Goal: Complete application form

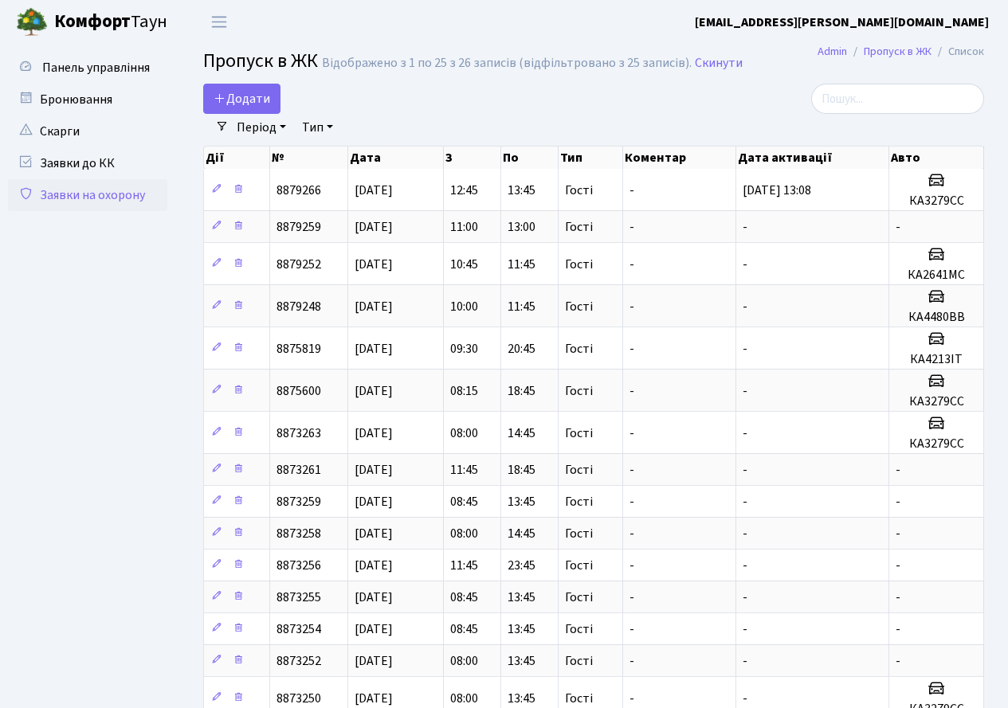
select select "25"
click at [234, 100] on span "Додати" at bounding box center [241, 99] width 57 height 18
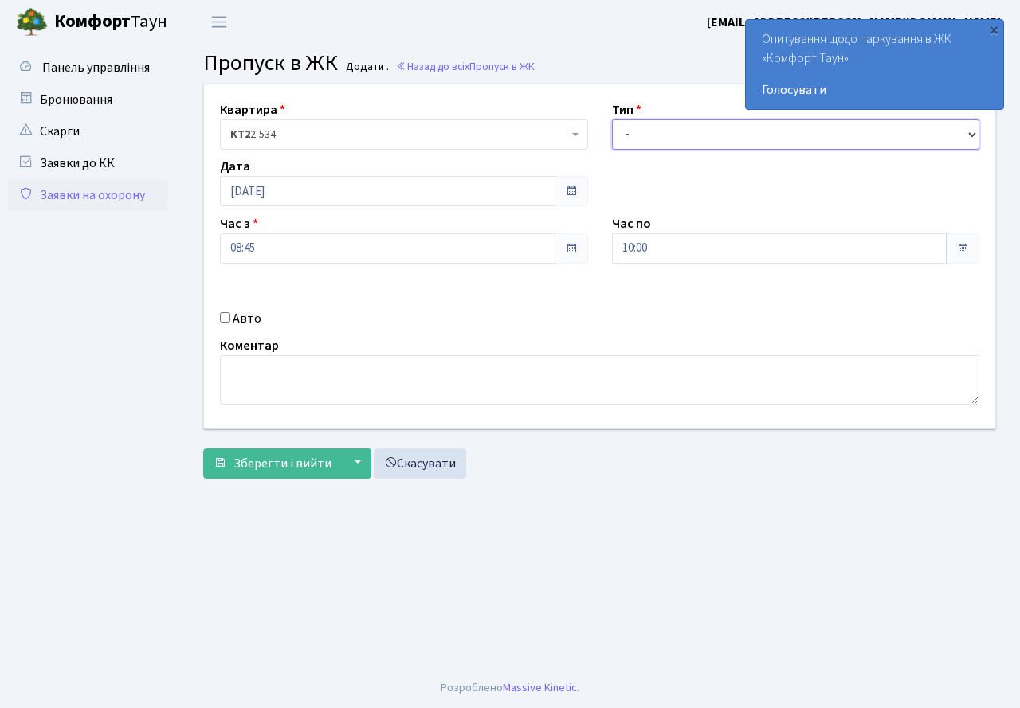
click at [695, 133] on select "- Доставка Таксі Гості Сервіс" at bounding box center [796, 134] width 368 height 30
select select "3"
click at [612, 119] on select "- Доставка Таксі Гості Сервіс" at bounding box center [796, 134] width 368 height 30
drag, startPoint x: 223, startPoint y: 319, endPoint x: 668, endPoint y: 267, distance: 448.3
click at [229, 318] on input "Авто" at bounding box center [225, 317] width 10 height 10
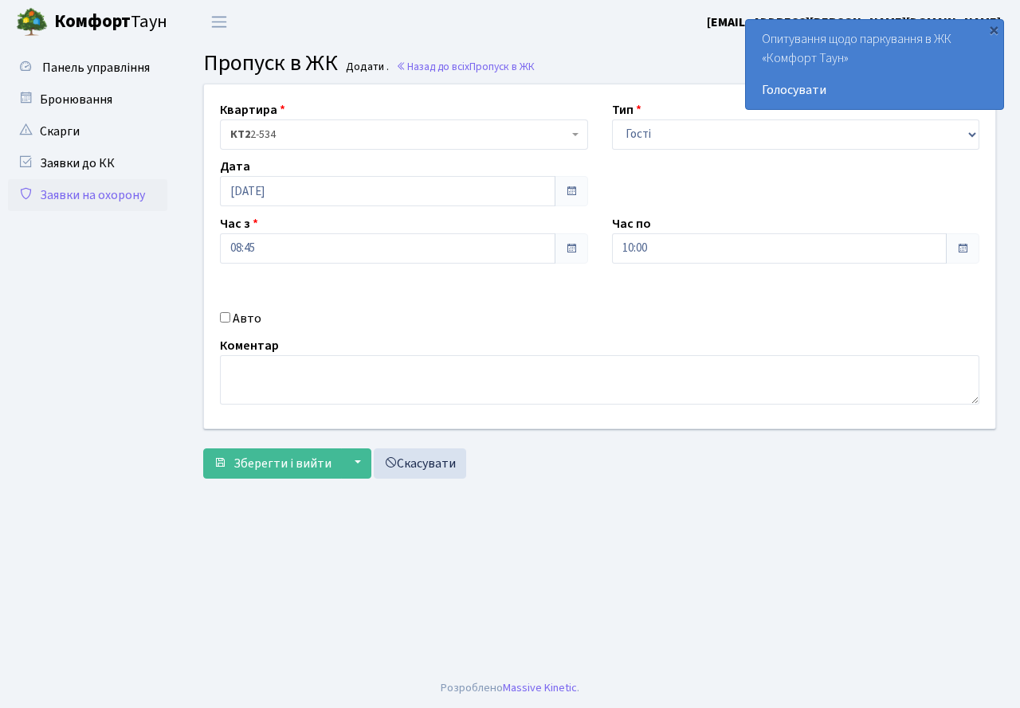
checkbox input "true"
click at [697, 300] on input "text" at bounding box center [796, 305] width 368 height 30
type input "КА3279СС"
click at [301, 459] on span "Зберегти і вийти" at bounding box center [282, 464] width 98 height 18
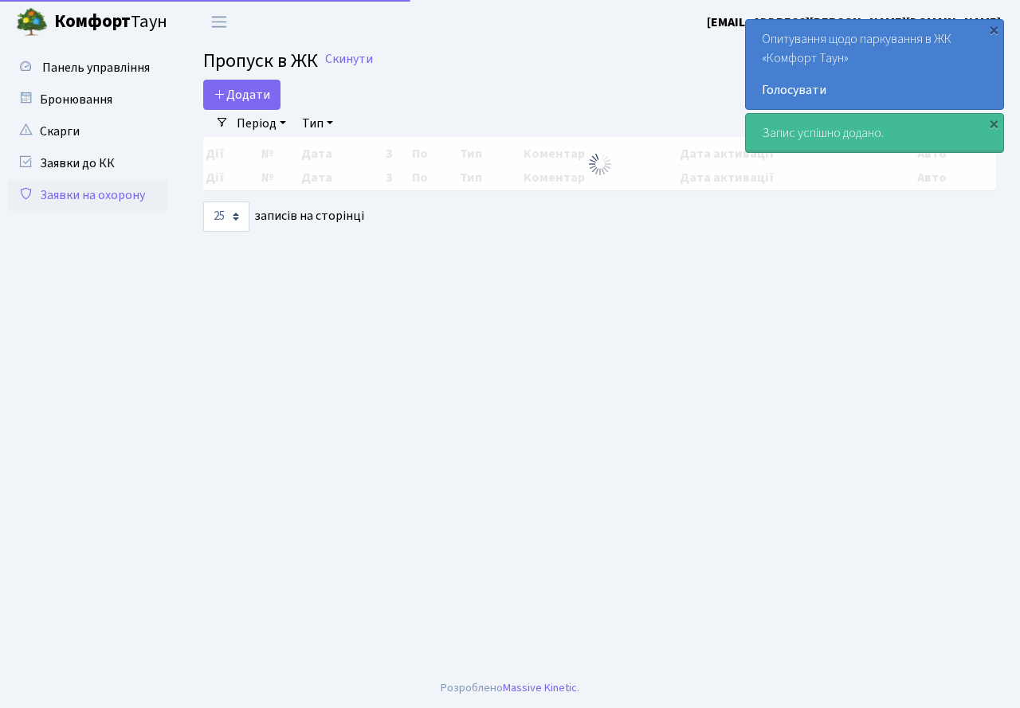
select select "25"
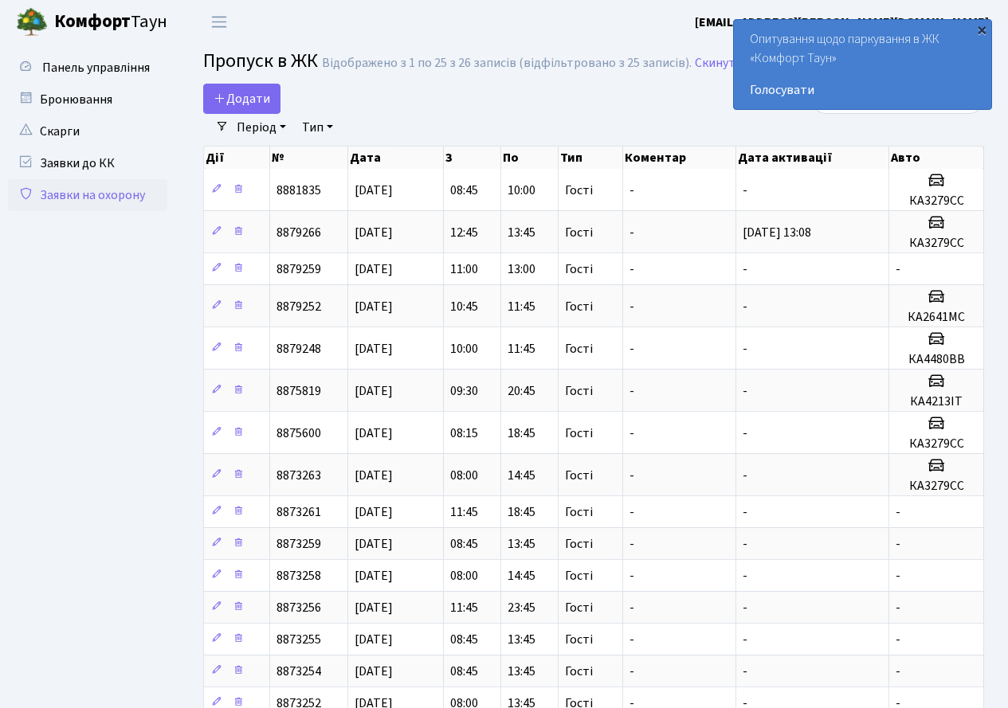
click at [987, 32] on div "×" at bounding box center [981, 30] width 16 height 16
